Goal: Transaction & Acquisition: Purchase product/service

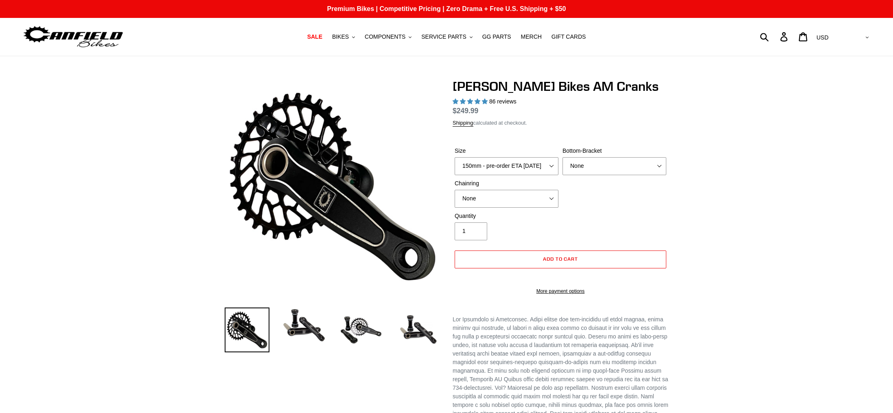
select select "highest-rating"
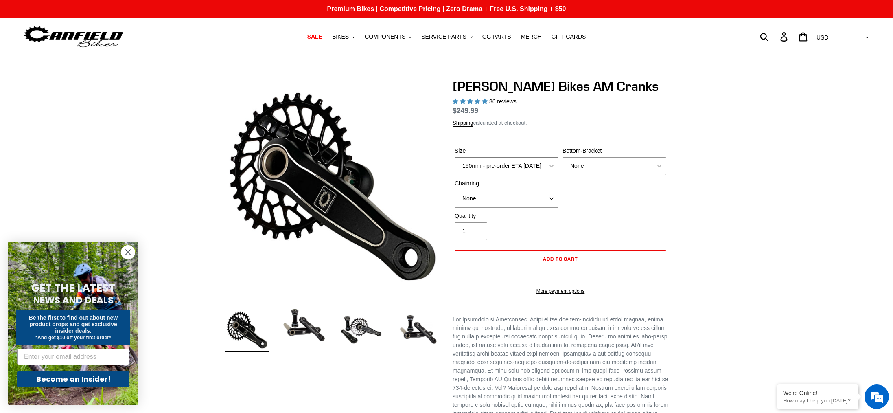
click at [537, 163] on select "150mm - pre-order ETA [DATE] 155mm - pre-order ETA [DATE] 160mm - pre-order ETA…" at bounding box center [507, 166] width 104 height 18
click at [339, 42] on nav "SALE BIKES .cls-1{fill:#231f20} SHOP ALL BIKES SHOP DEMO BIKES - On SALE Now! J…" at bounding box center [446, 37] width 424 height 38
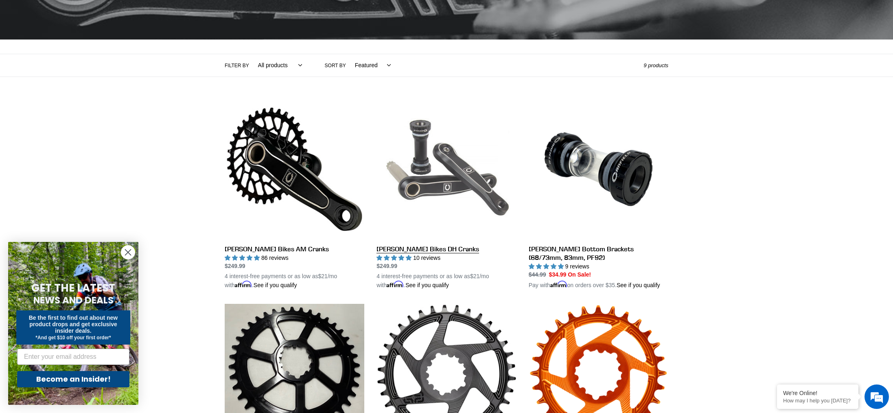
scroll to position [135, 0]
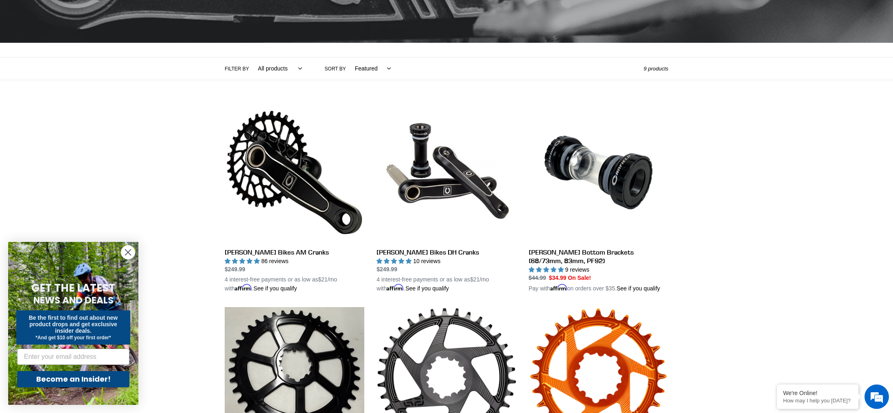
click at [134, 249] on icon "Close dialog" at bounding box center [128, 252] width 14 height 14
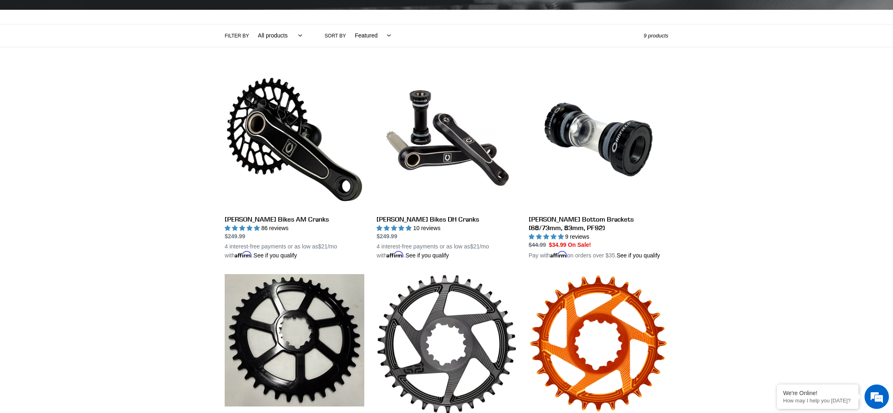
scroll to position [171, 0]
